Goal: Information Seeking & Learning: Learn about a topic

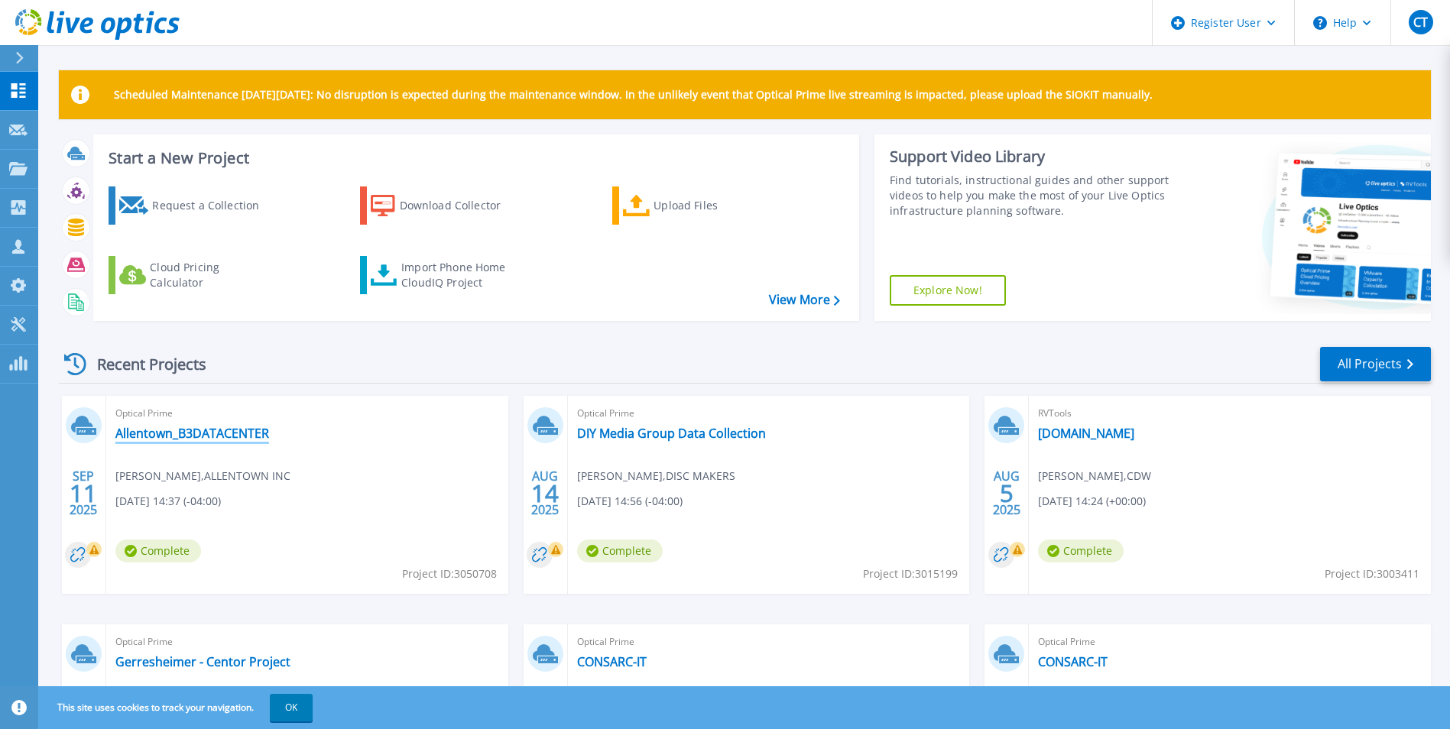
click at [216, 430] on link "Allentown_B3DATACENTER" at bounding box center [192, 433] width 154 height 15
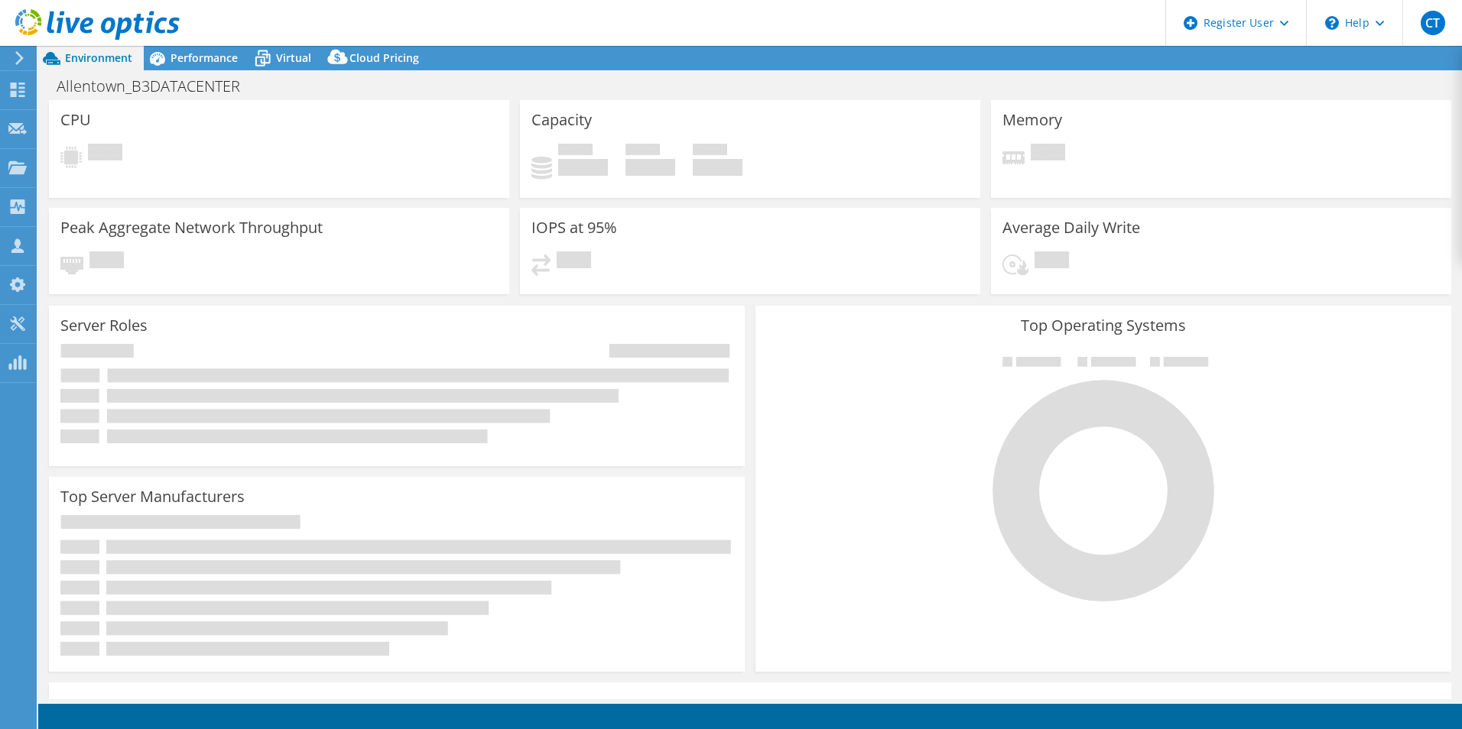
select select "USD"
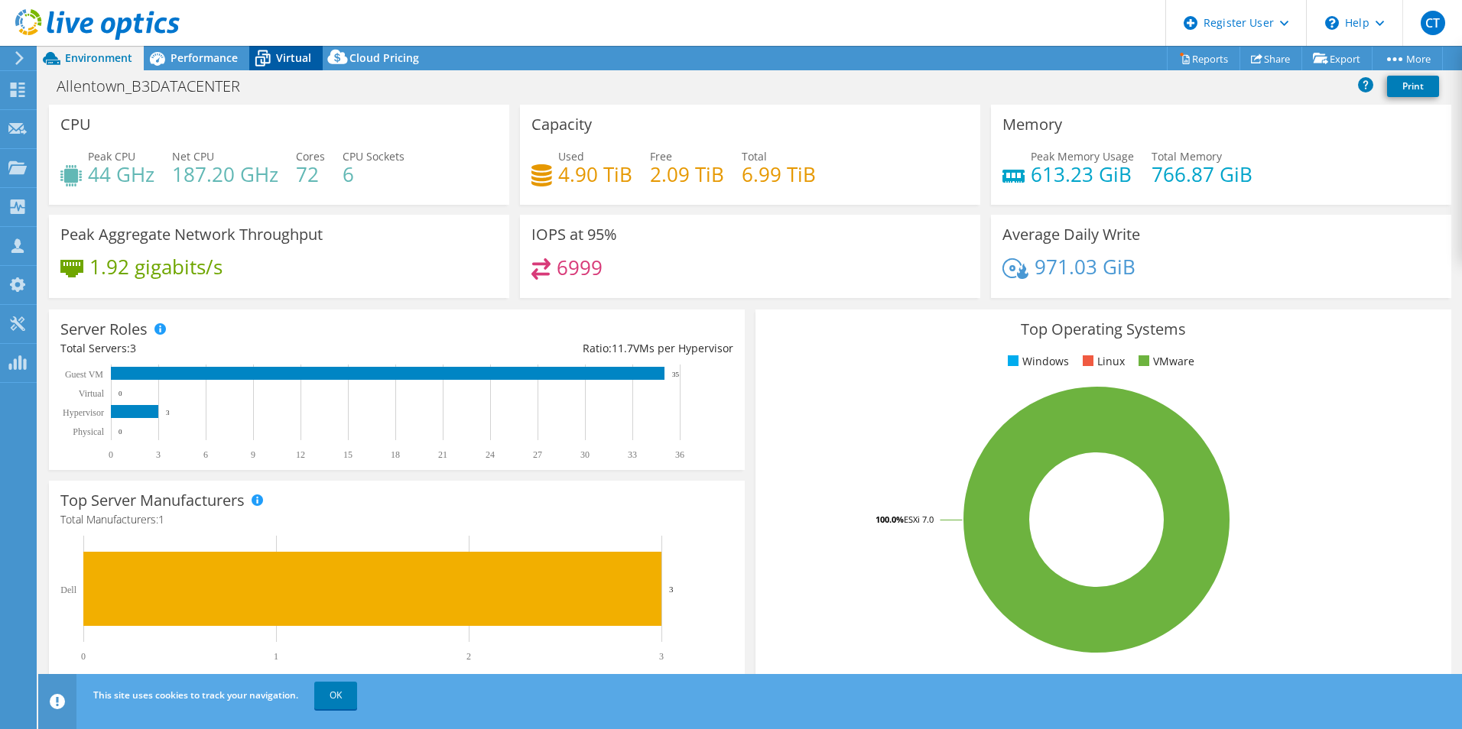
drag, startPoint x: 209, startPoint y: 63, endPoint x: 314, endPoint y: 68, distance: 104.8
click at [211, 63] on span "Performance" at bounding box center [203, 57] width 67 height 15
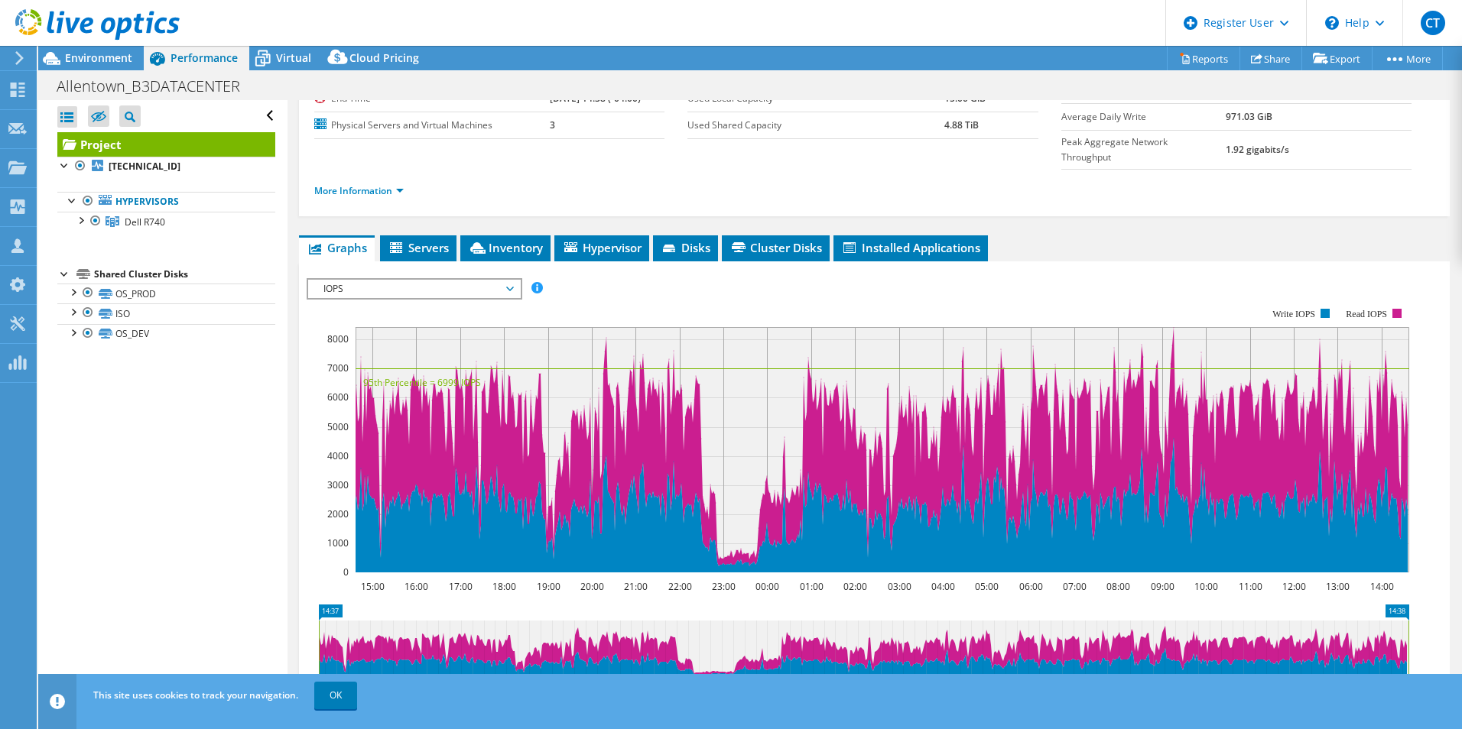
scroll to position [37, 0]
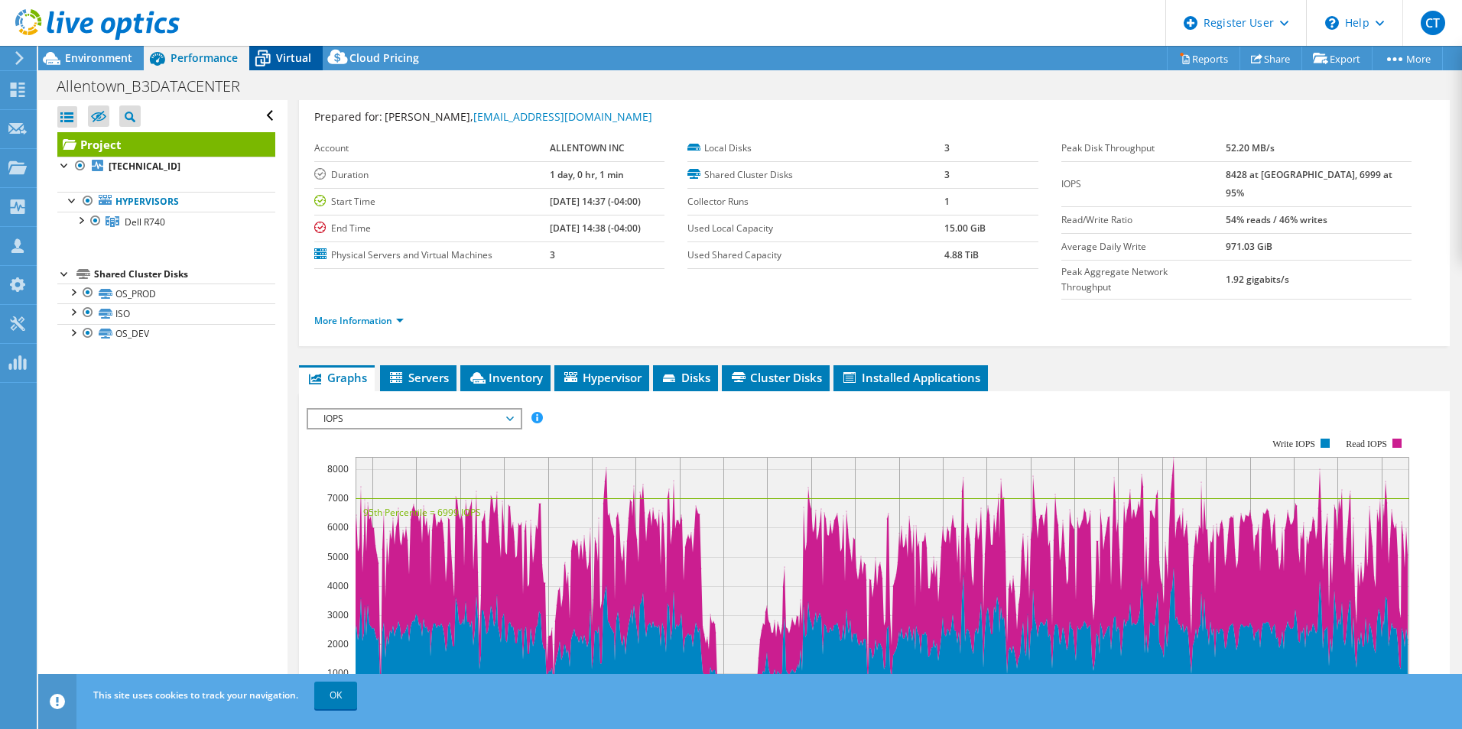
click at [282, 60] on span "Virtual" at bounding box center [293, 57] width 35 height 15
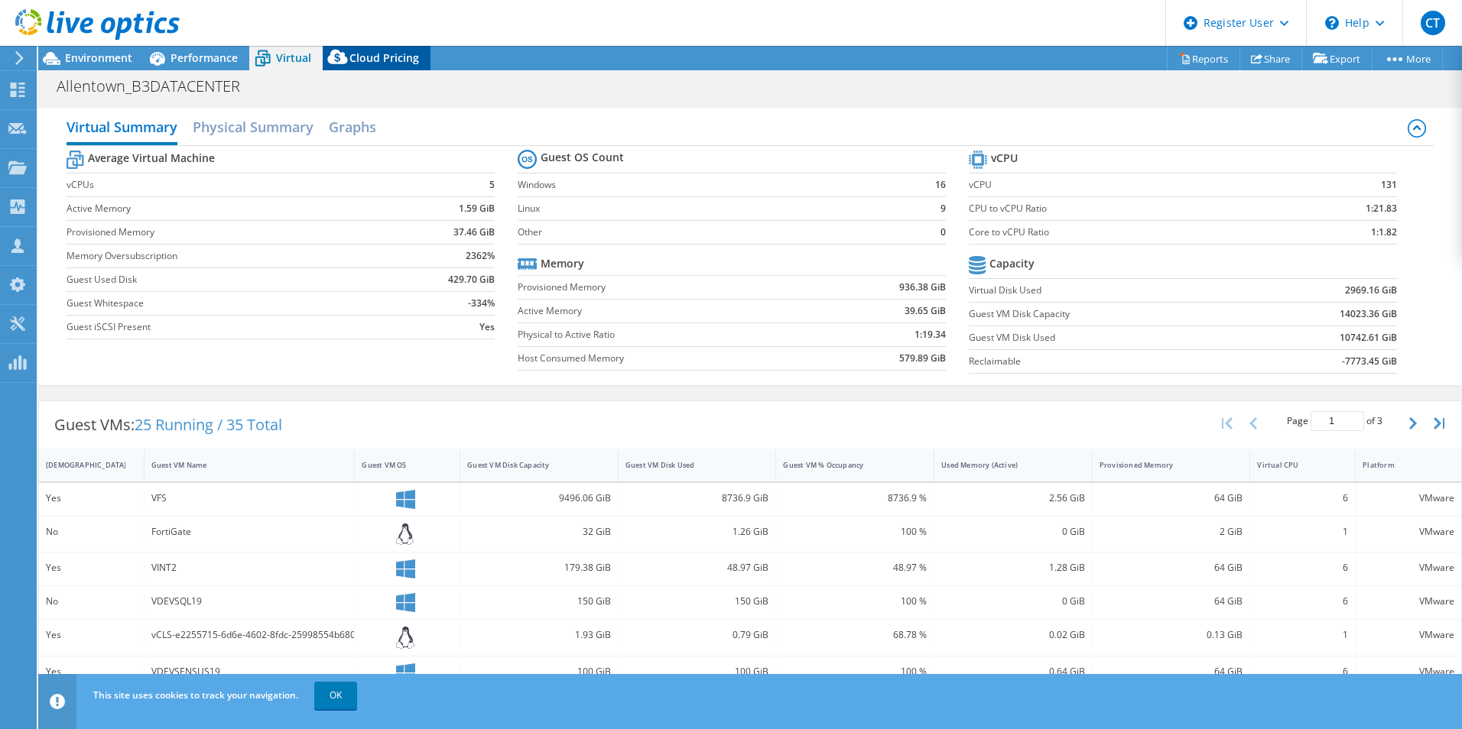
click at [349, 60] on icon at bounding box center [338, 60] width 31 height 31
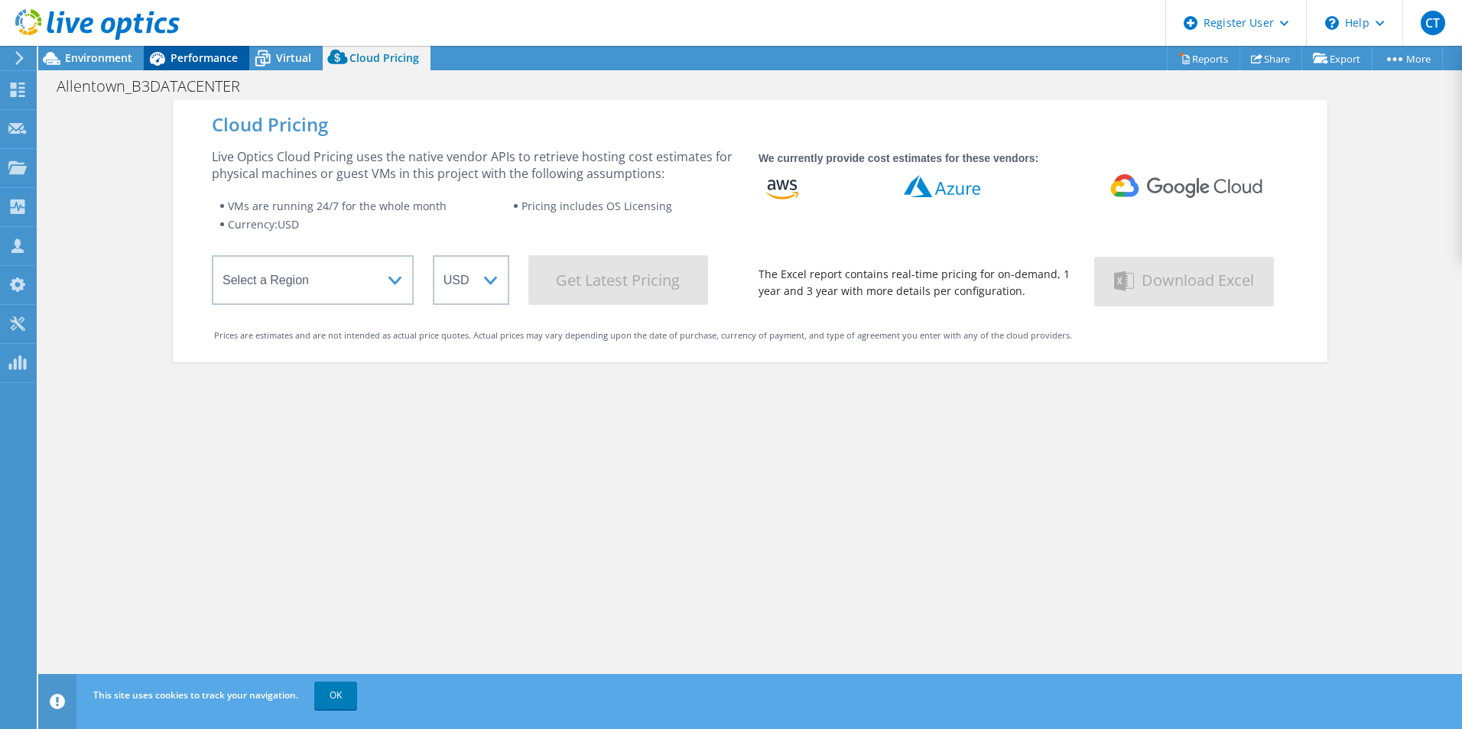
click at [191, 63] on span "Performance" at bounding box center [203, 57] width 67 height 15
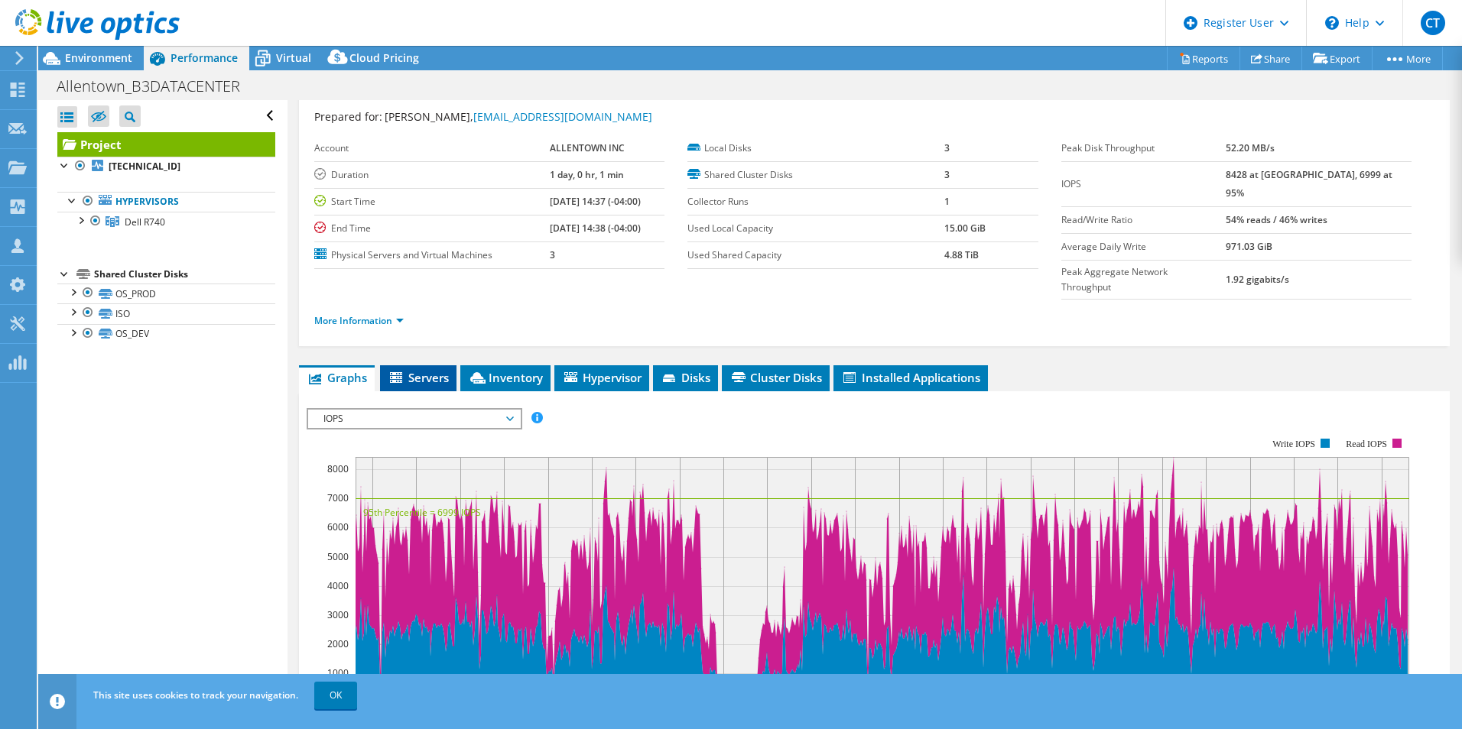
click at [427, 370] on span "Servers" at bounding box center [418, 377] width 61 height 15
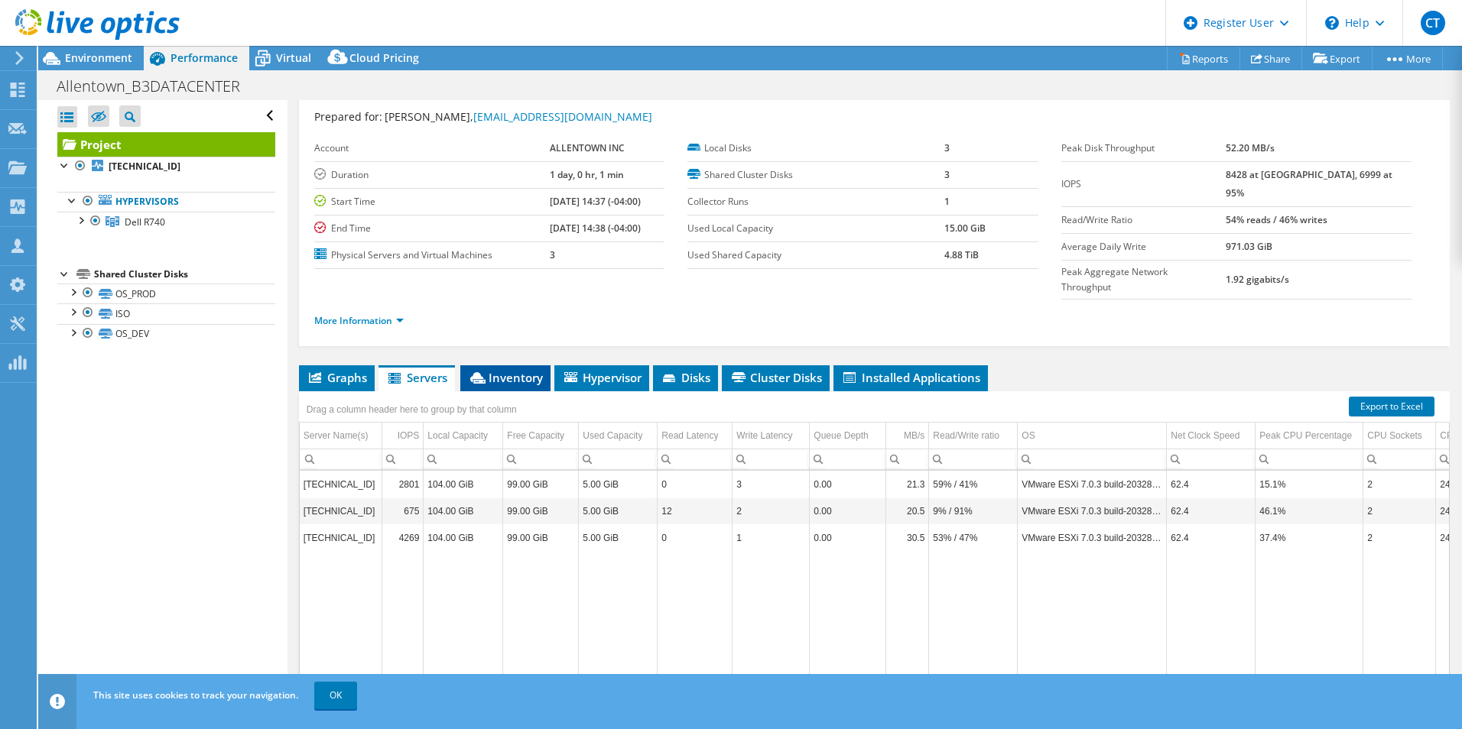
click at [522, 370] on span "Inventory" at bounding box center [505, 377] width 75 height 15
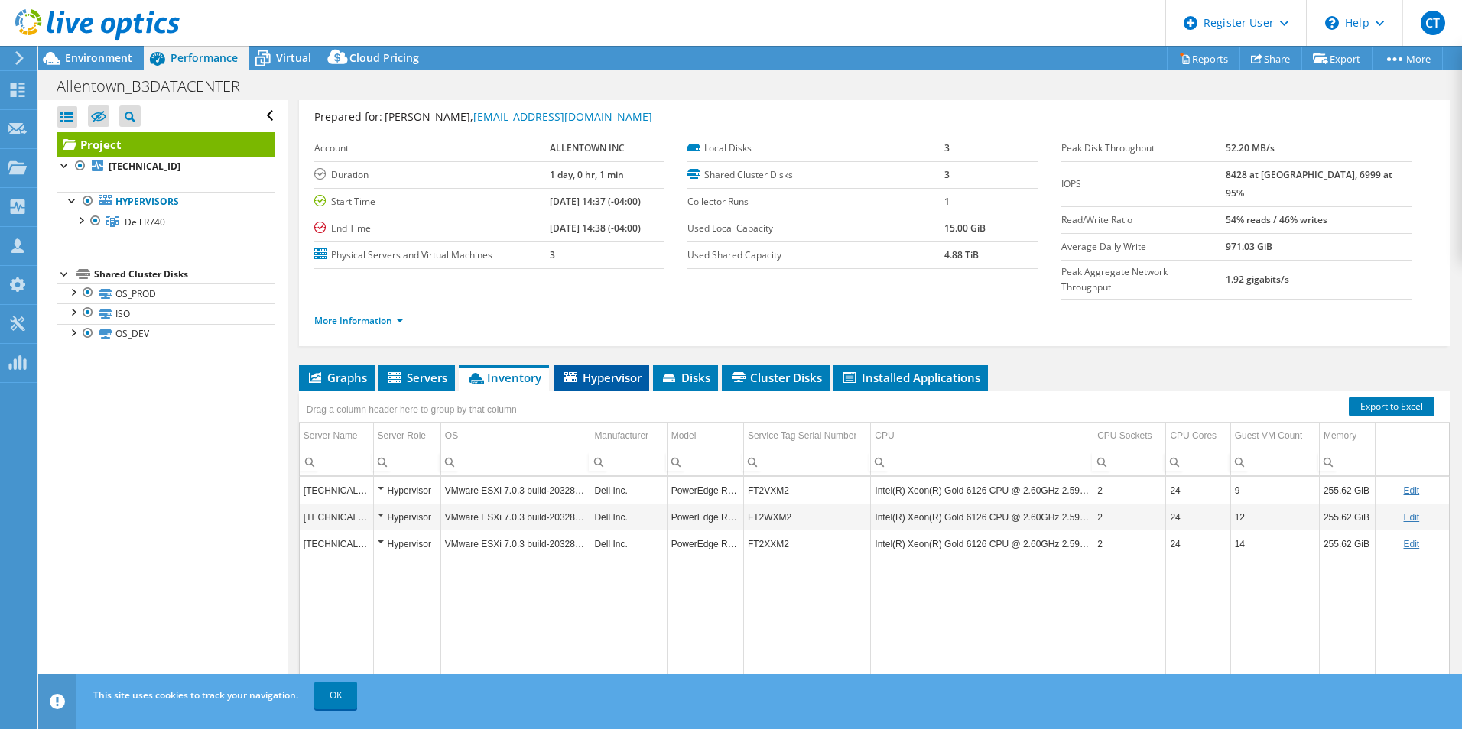
click at [623, 370] on span "Hypervisor" at bounding box center [602, 377] width 80 height 15
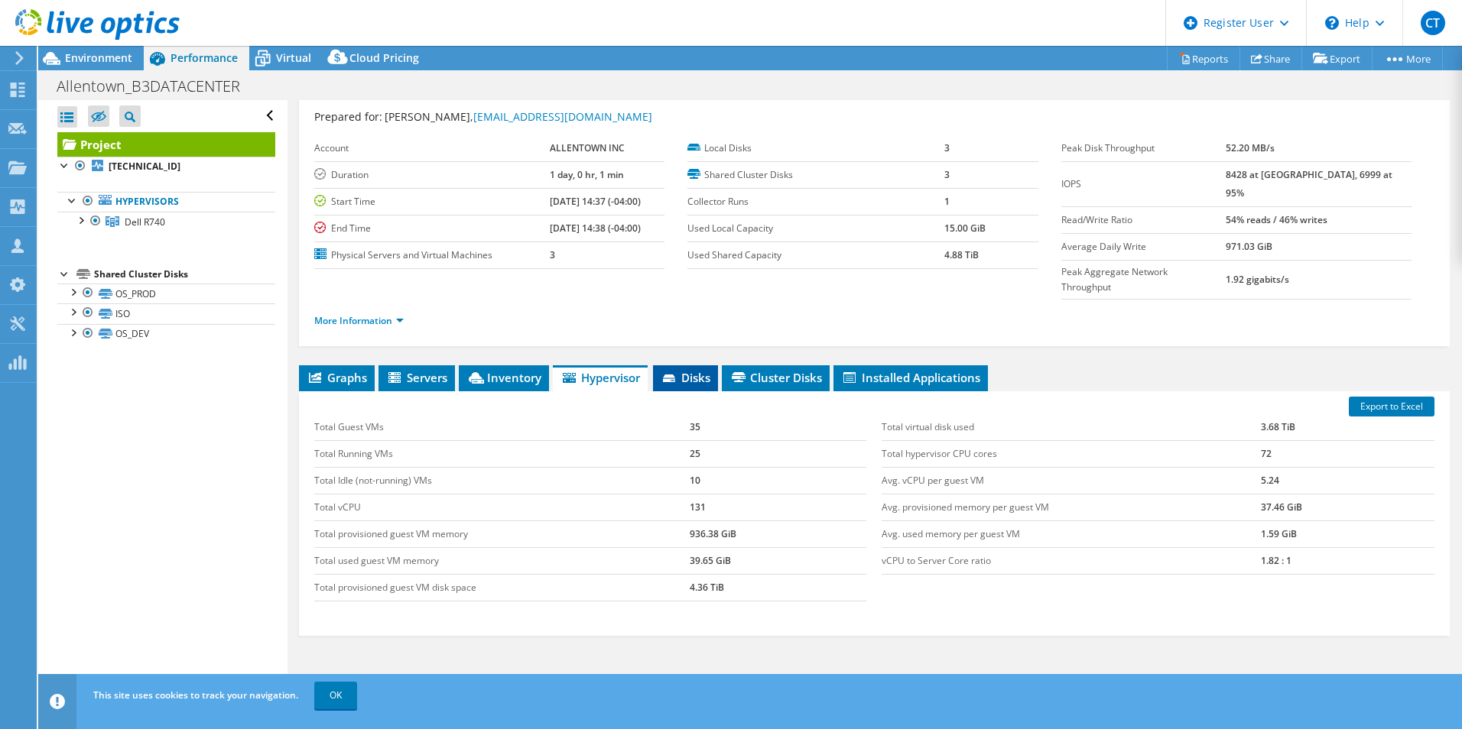
click at [685, 370] on span "Disks" at bounding box center [686, 377] width 50 height 15
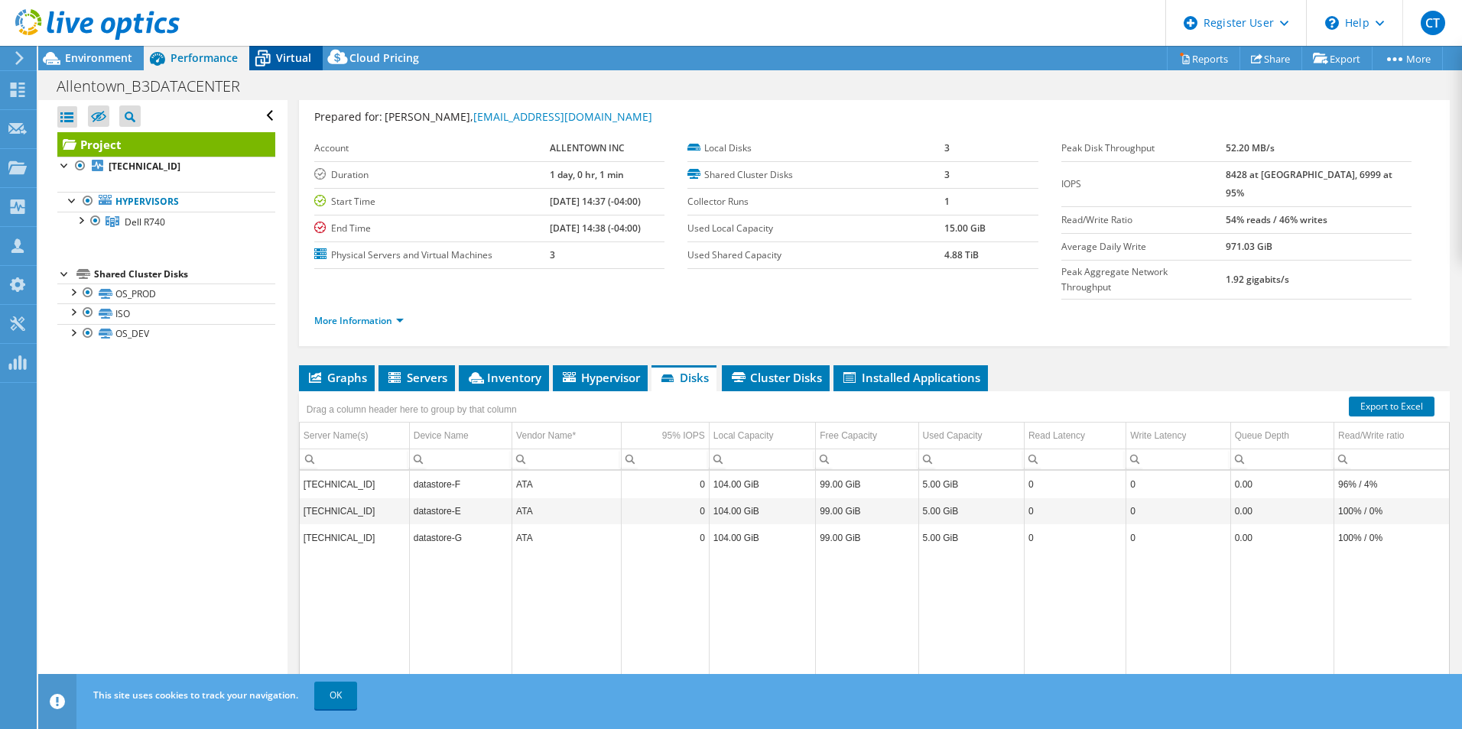
click at [278, 55] on span "Virtual" at bounding box center [293, 57] width 35 height 15
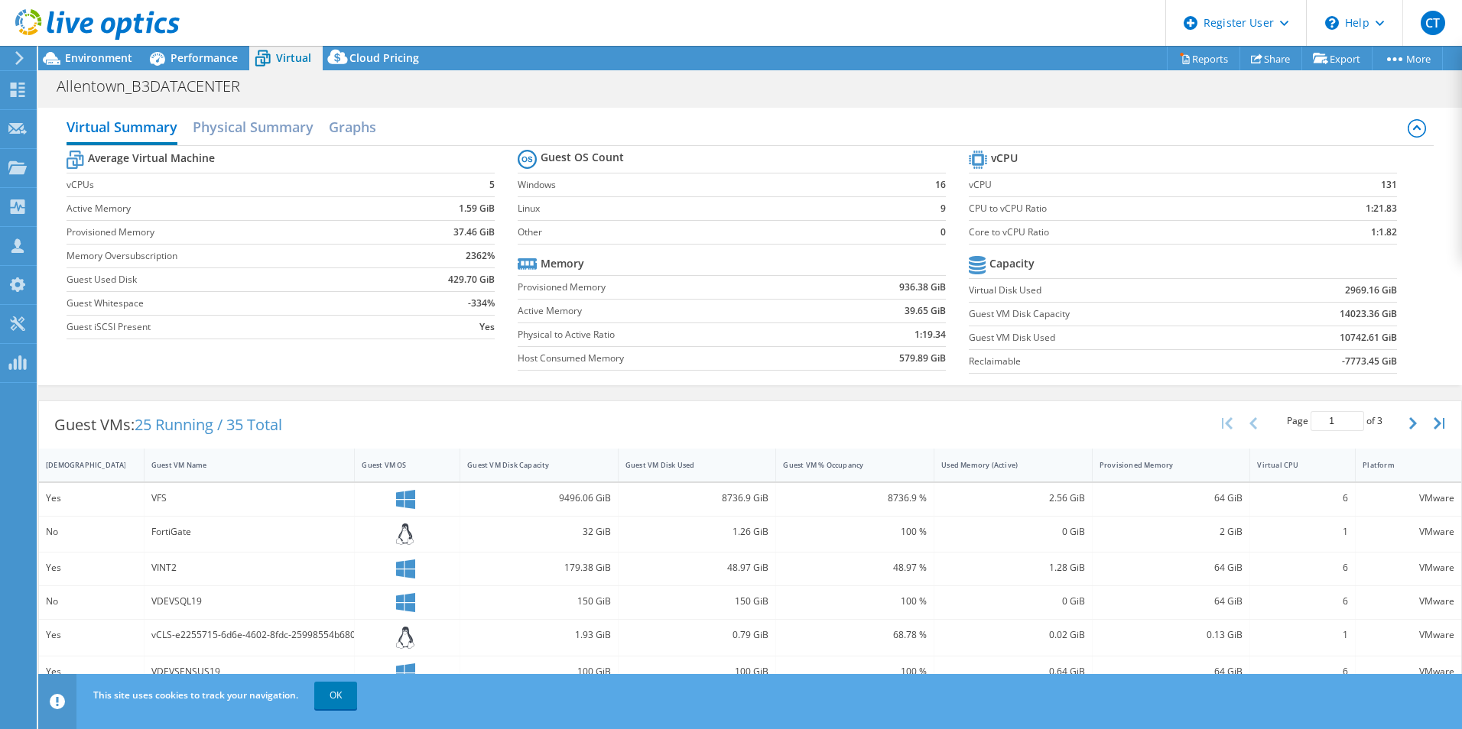
scroll to position [153, 0]
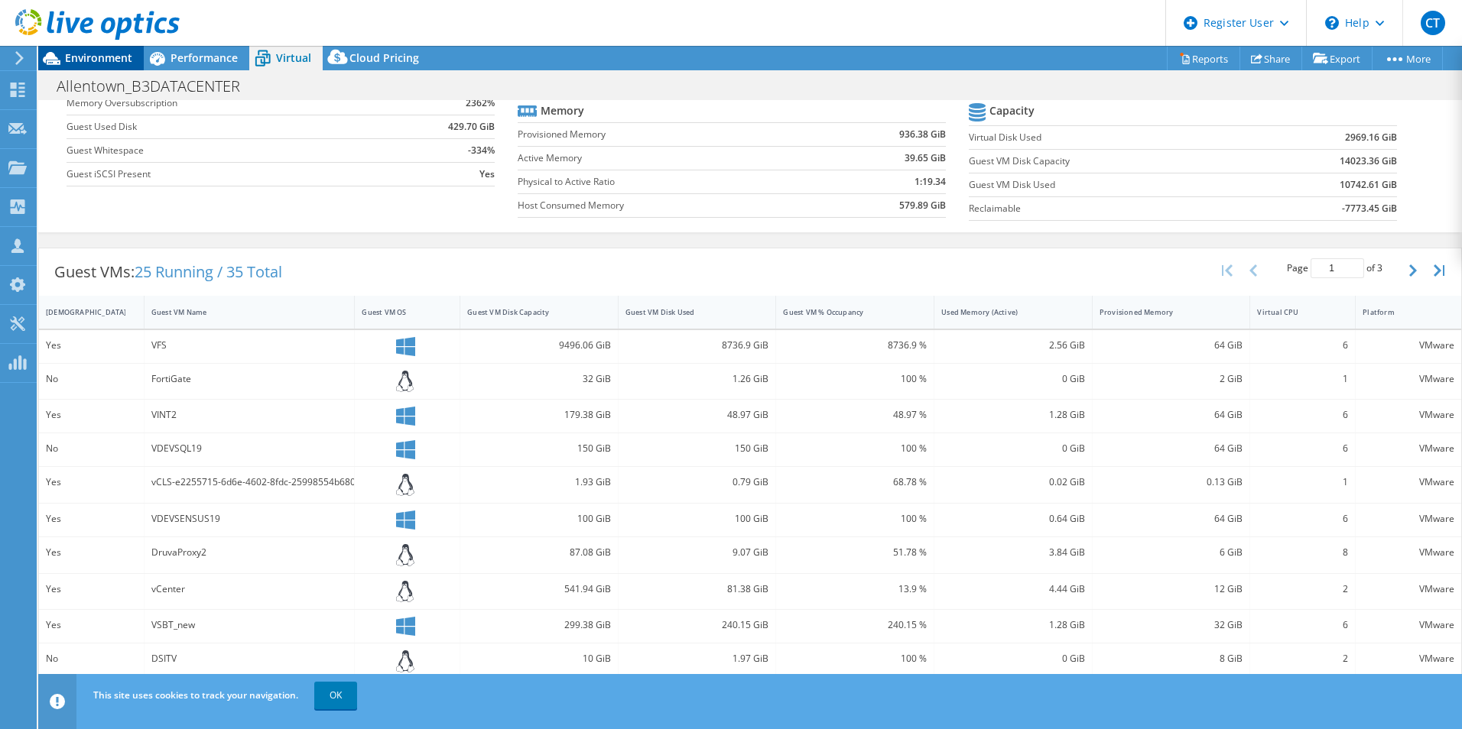
click at [127, 61] on span "Environment" at bounding box center [98, 57] width 67 height 15
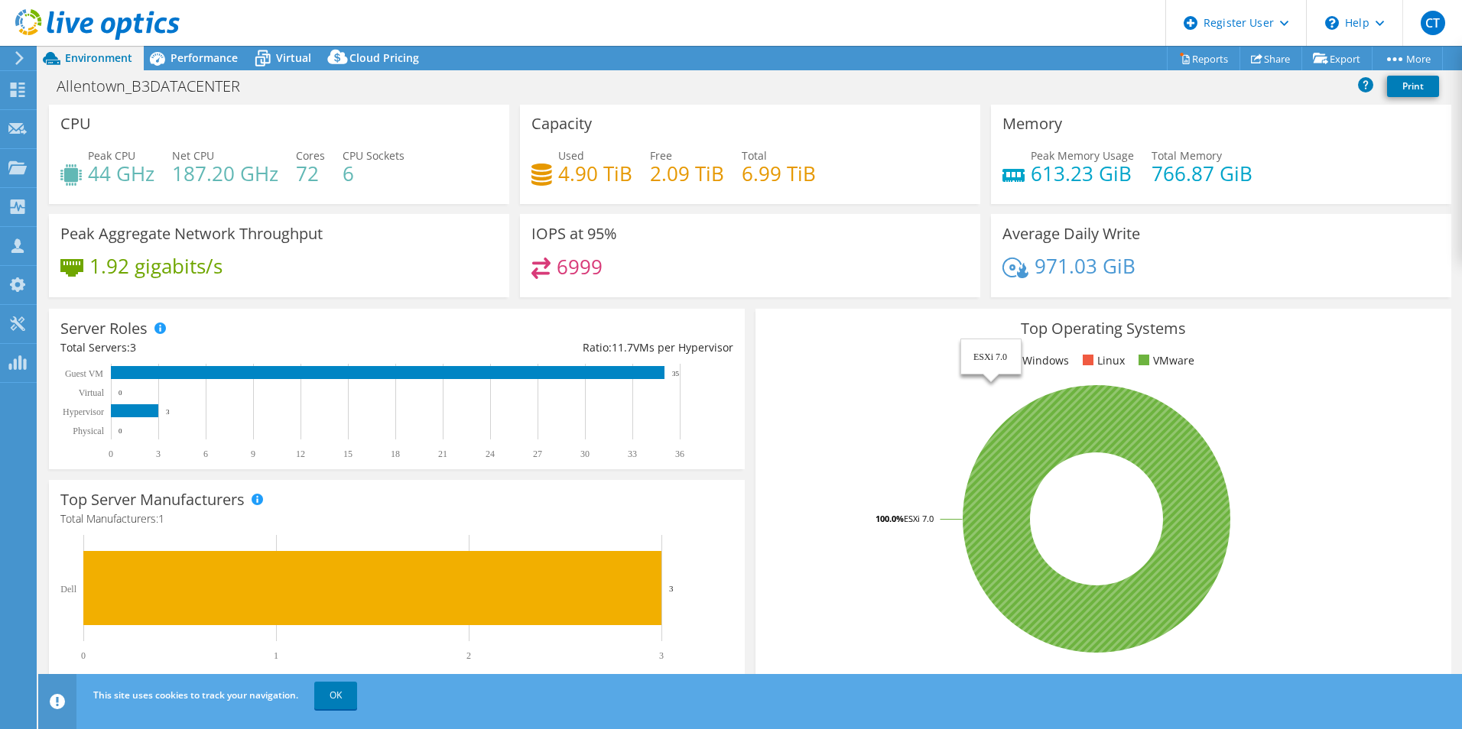
scroll to position [0, 0]
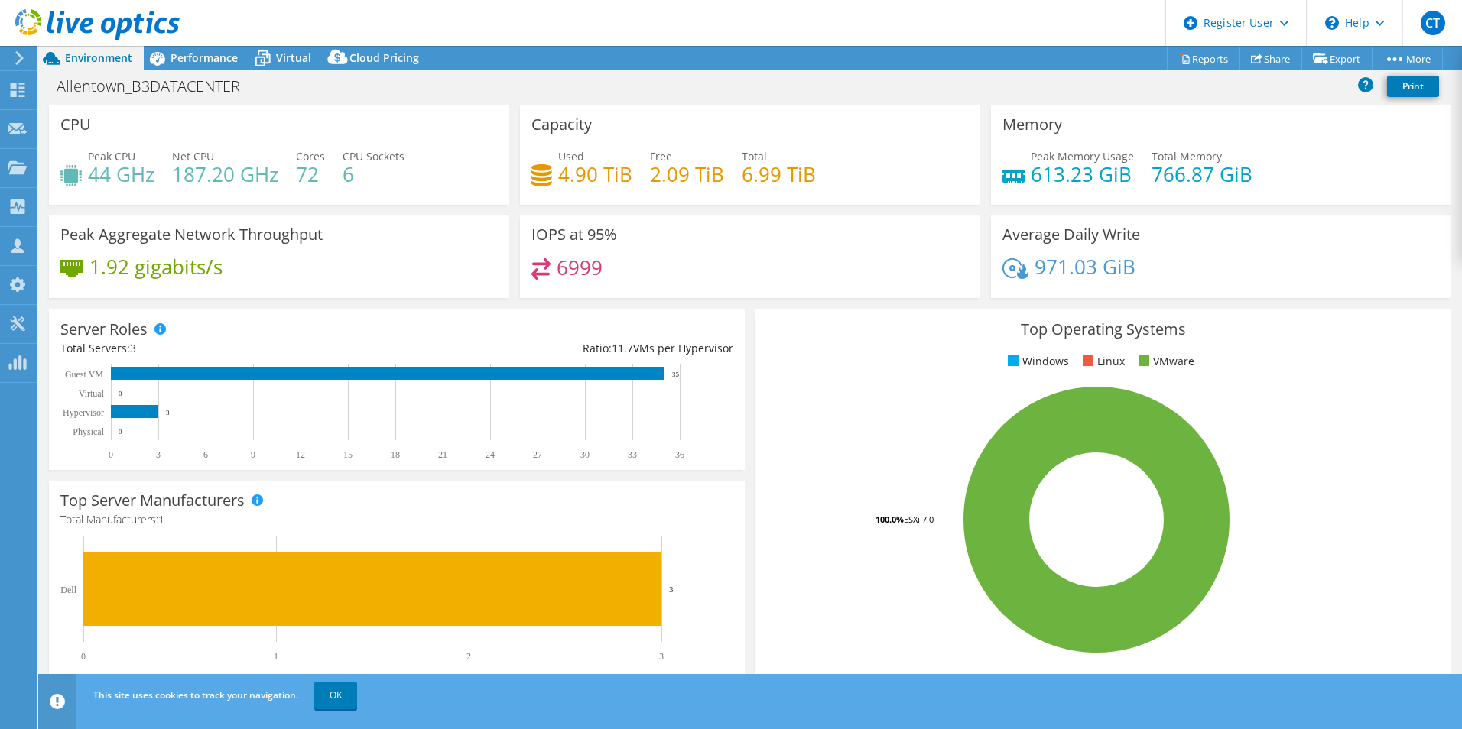
click at [111, 183] on h4 "44 GHz" at bounding box center [121, 174] width 67 height 17
click at [312, 177] on h4 "72" at bounding box center [310, 174] width 29 height 17
click at [67, 187] on div "Peak CPU 44 GHz Net CPU 187.20 GHz Cores 72 CPU Sockets 6" at bounding box center [278, 173] width 437 height 50
click at [564, 125] on h3 "Capacity" at bounding box center [561, 124] width 60 height 17
click at [541, 170] on icon at bounding box center [541, 175] width 21 height 22
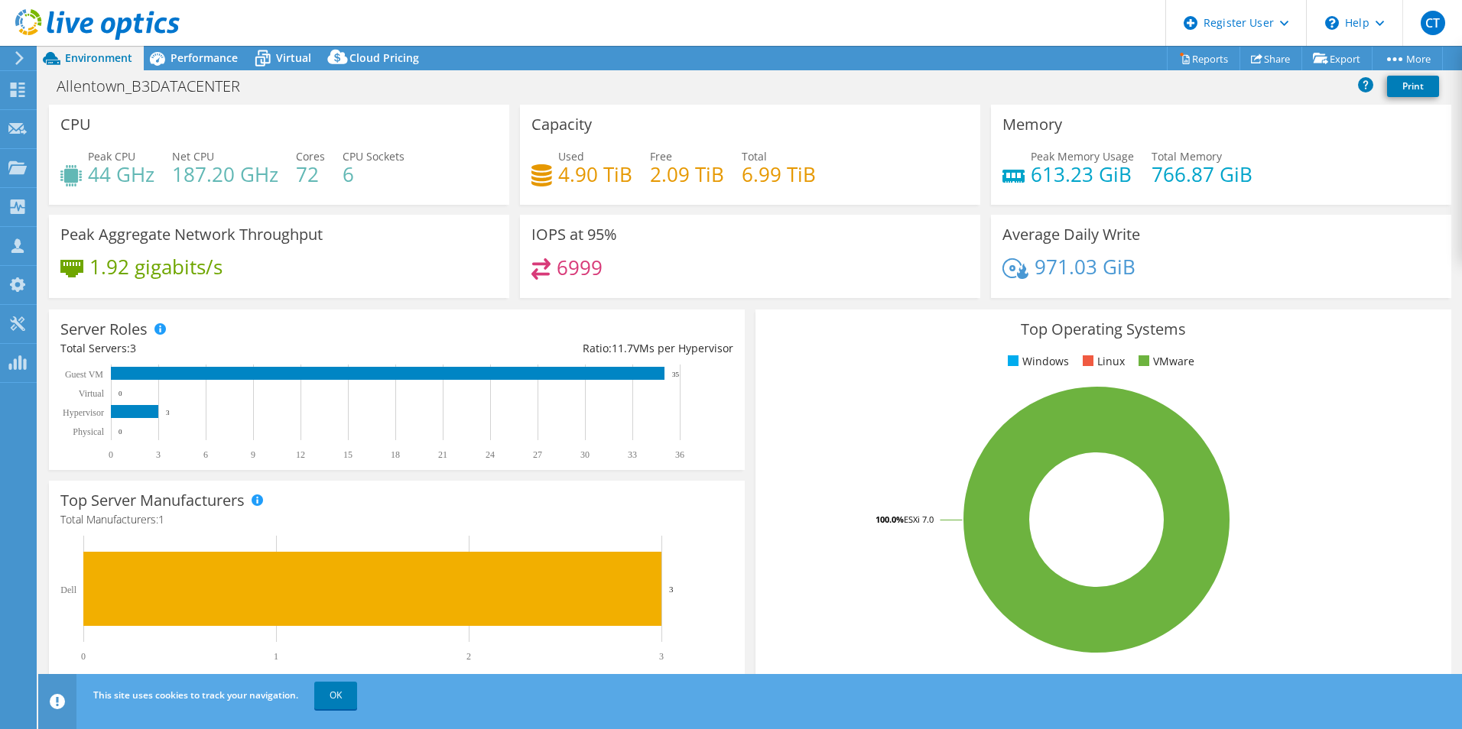
click at [1194, 170] on h4 "766.87 GiB" at bounding box center [1201, 174] width 101 height 17
drag, startPoint x: 1111, startPoint y: 252, endPoint x: 1052, endPoint y: 285, distance: 67.8
click at [1086, 271] on div "Average Daily Write 971.03 GiB" at bounding box center [1221, 256] width 460 height 83
click at [557, 276] on h4 "6999" at bounding box center [580, 267] width 46 height 17
click at [210, 55] on span "Performance" at bounding box center [203, 57] width 67 height 15
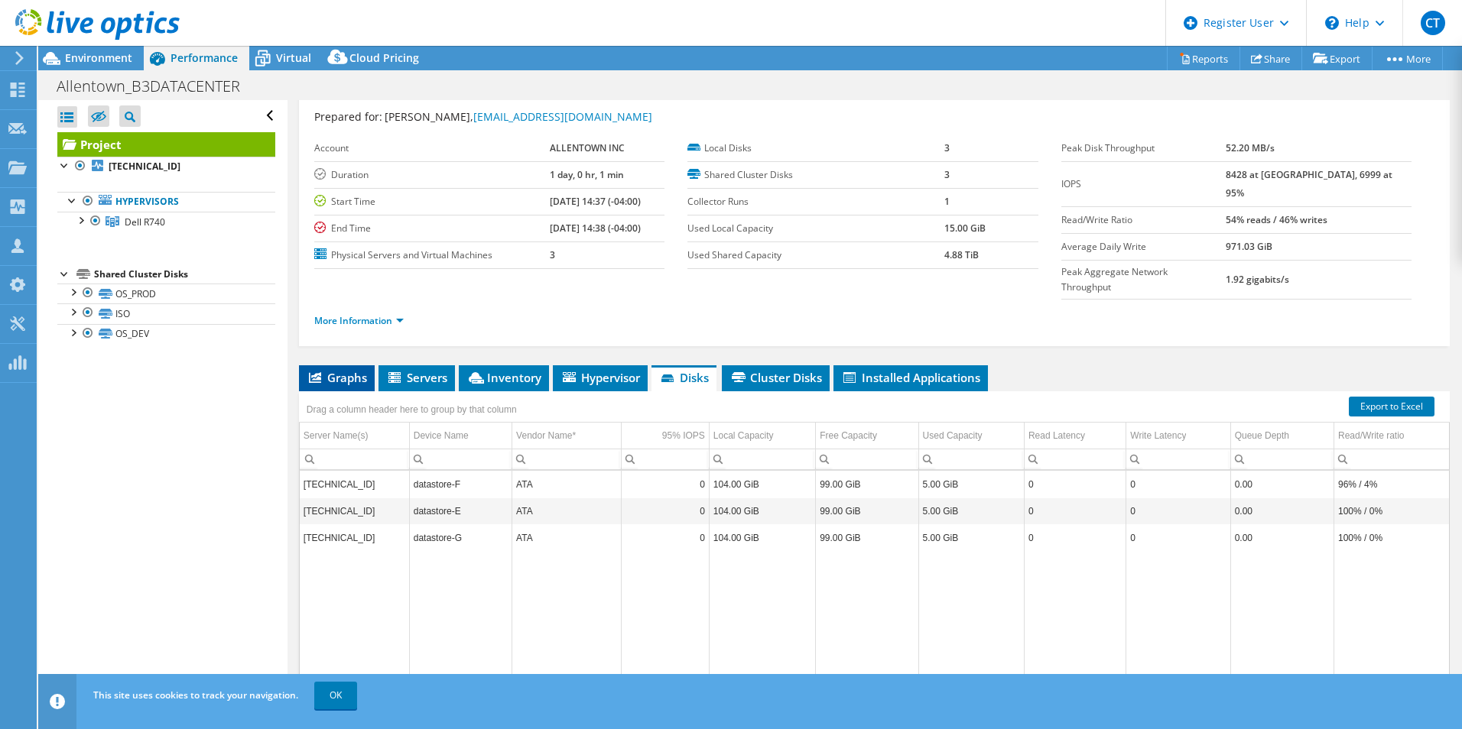
click at [339, 365] on li "Graphs" at bounding box center [337, 378] width 76 height 26
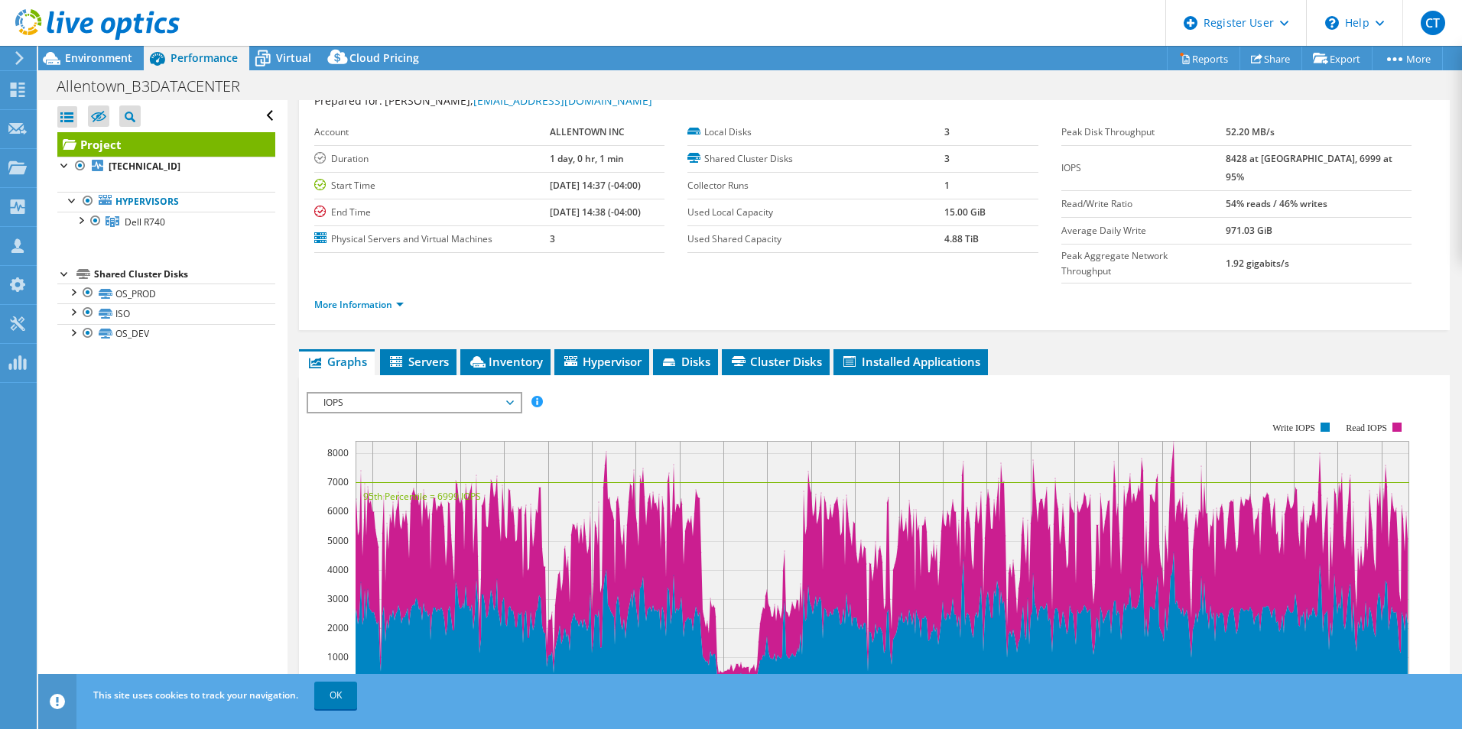
scroll to position [76, 0]
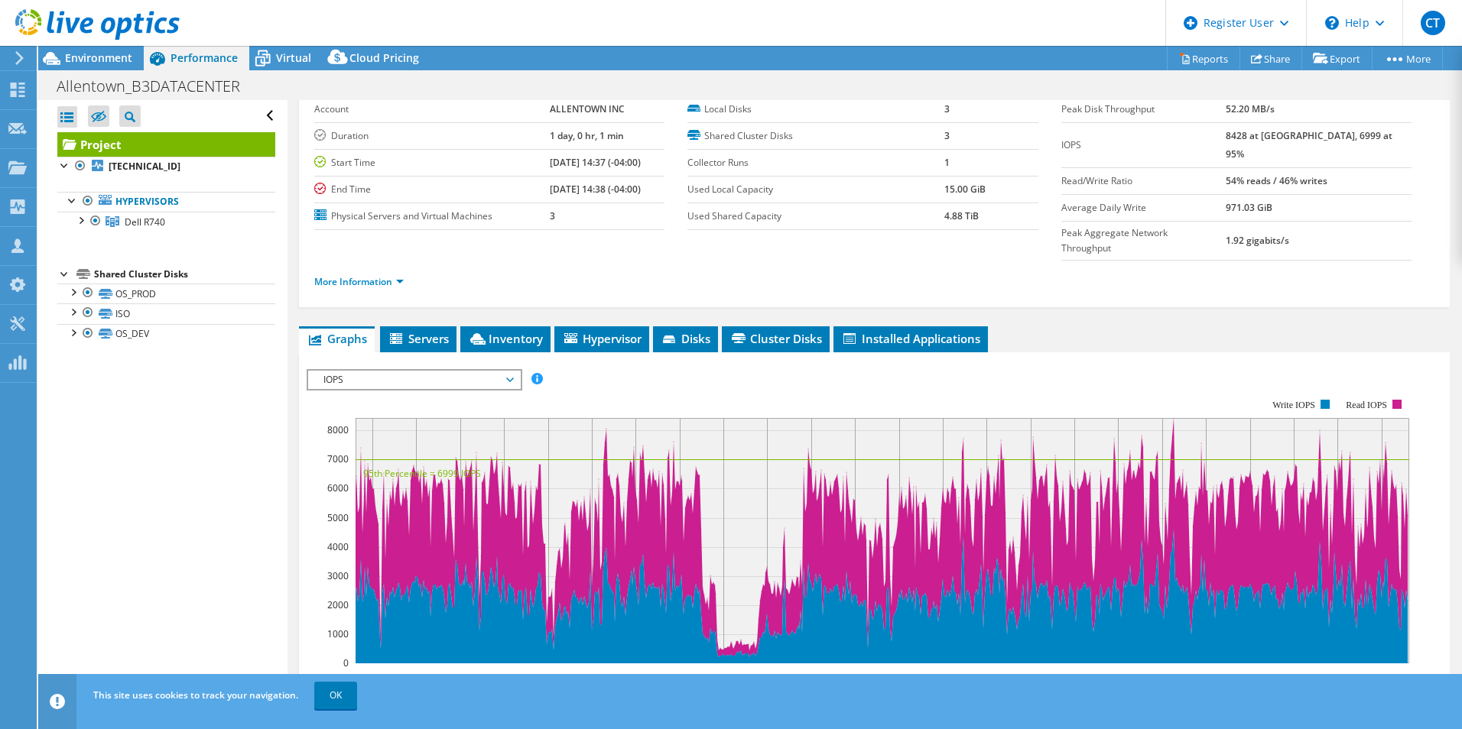
click at [508, 371] on span "IOPS" at bounding box center [414, 380] width 196 height 18
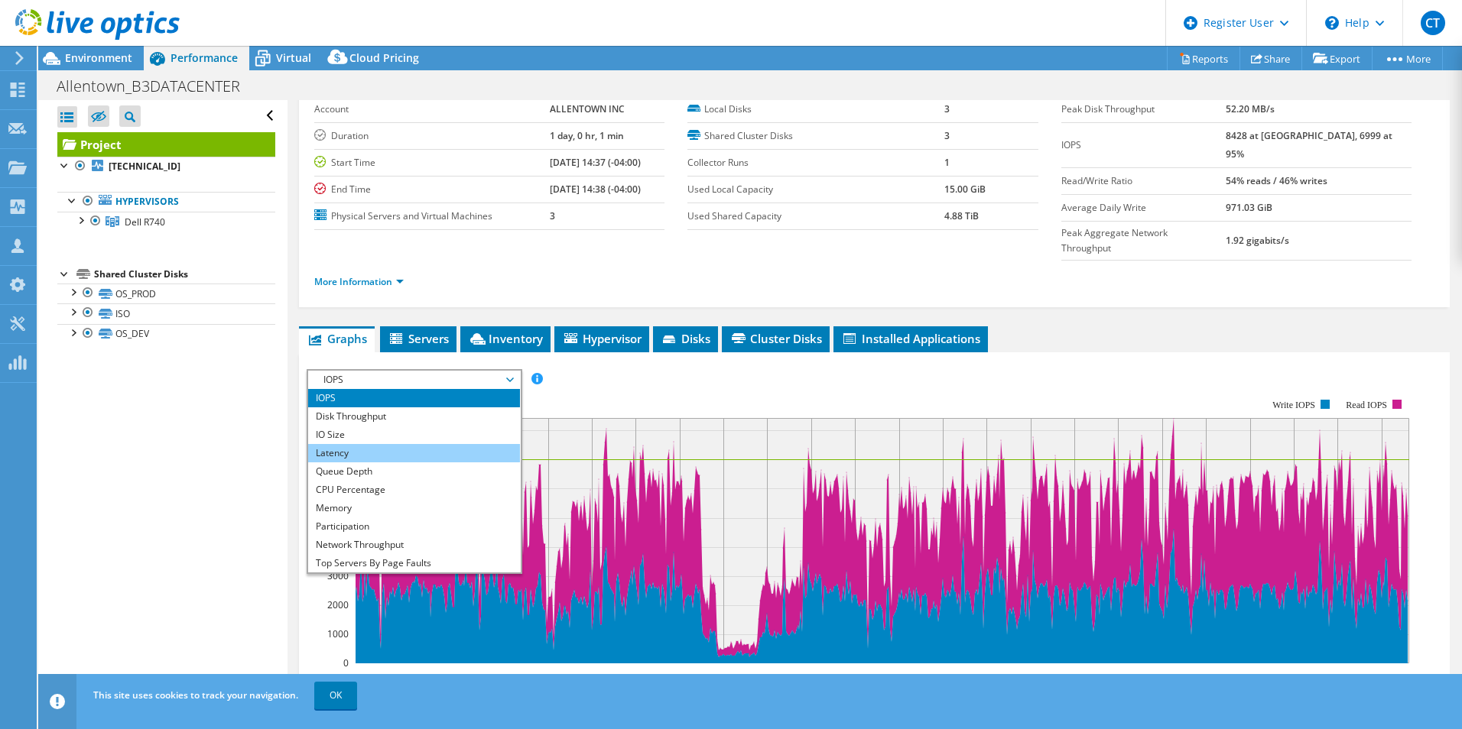
click at [392, 444] on li "Latency" at bounding box center [414, 453] width 212 height 18
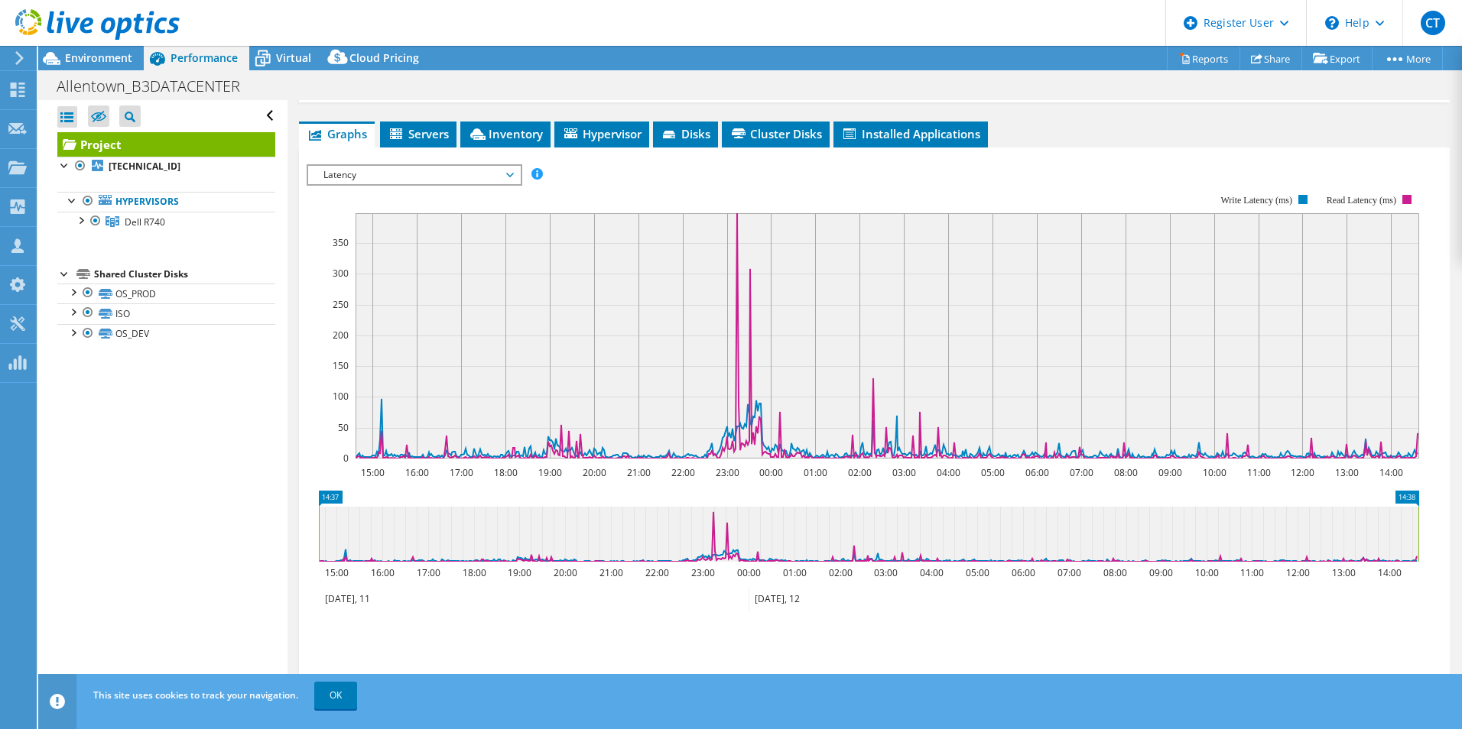
scroll to position [306, 0]
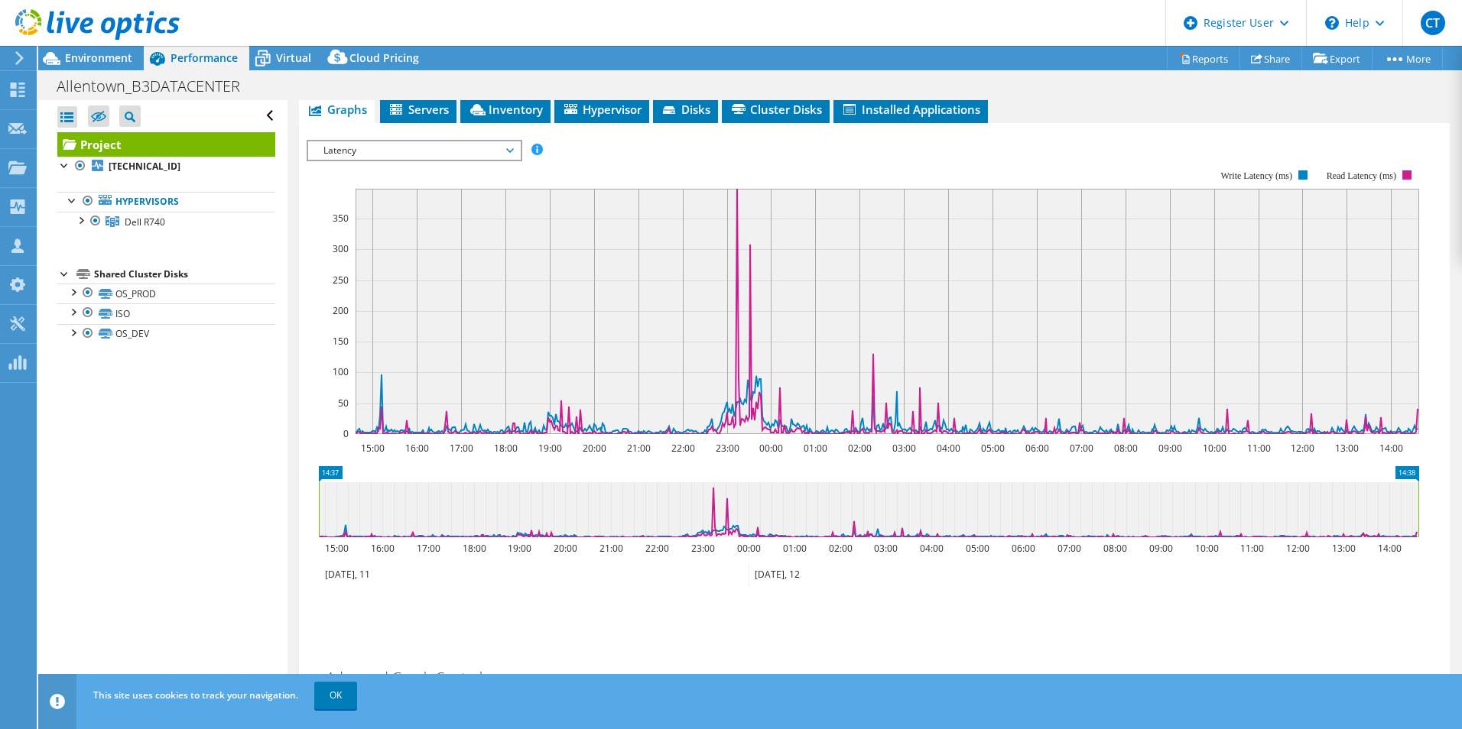
click at [517, 141] on span "Latency" at bounding box center [414, 150] width 212 height 18
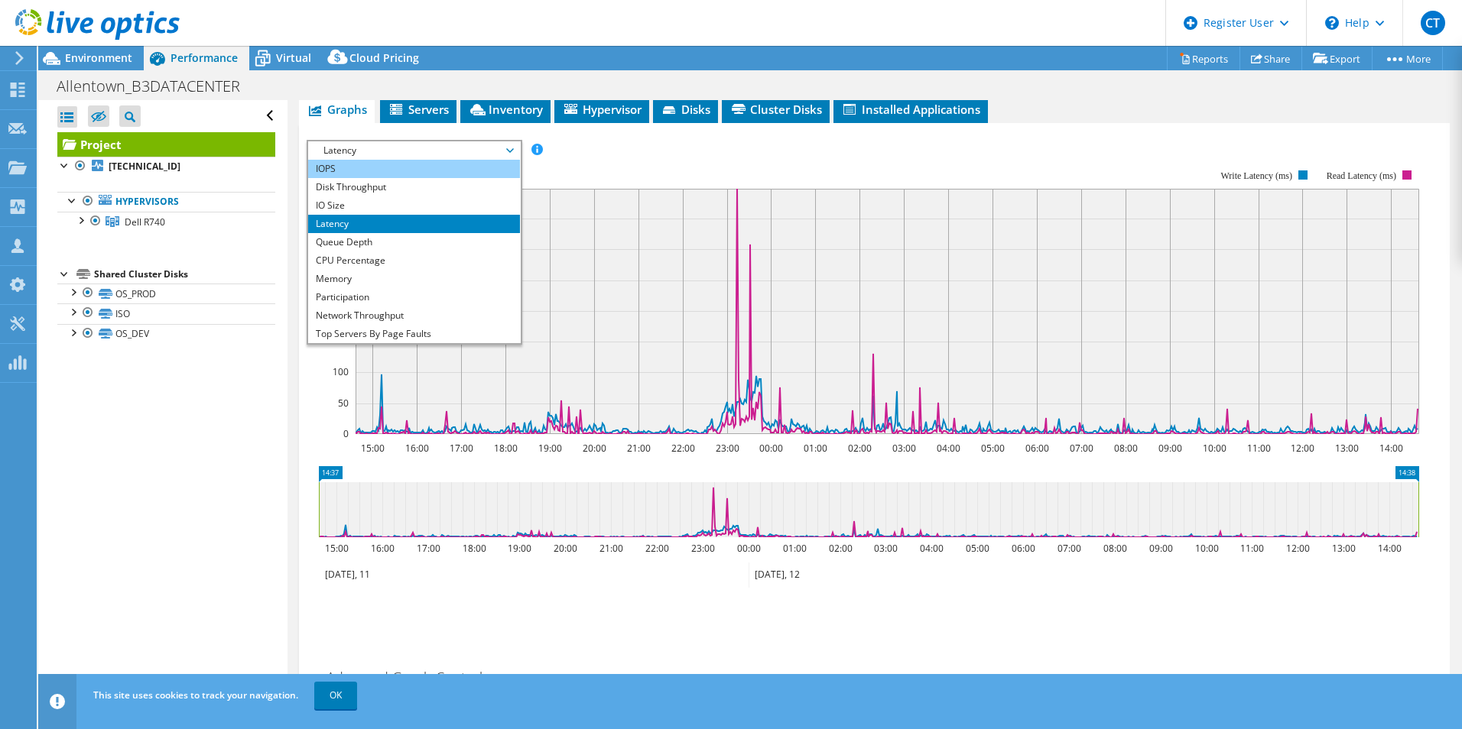
click at [414, 160] on li "IOPS" at bounding box center [414, 169] width 212 height 18
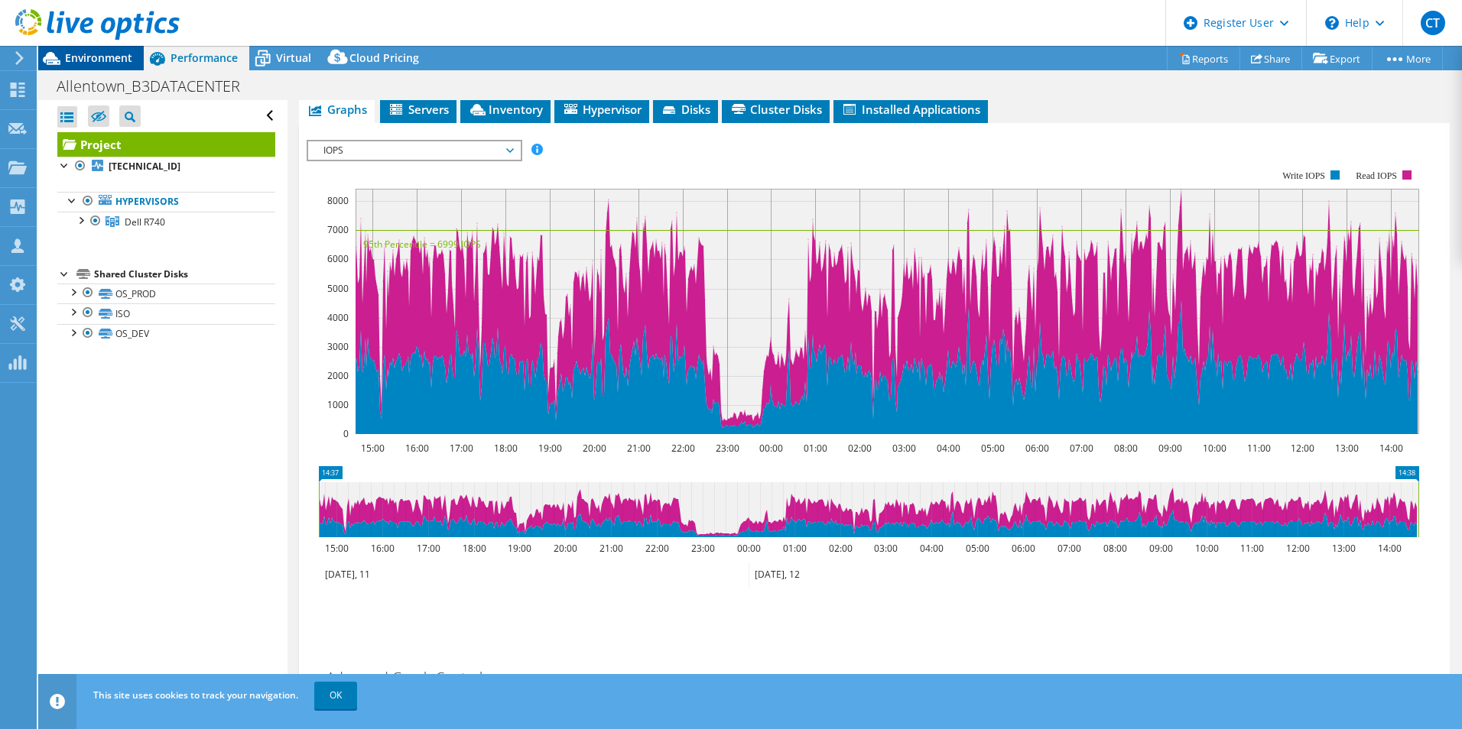
click at [59, 60] on icon at bounding box center [51, 58] width 27 height 27
